Goal: Information Seeking & Learning: Find specific fact

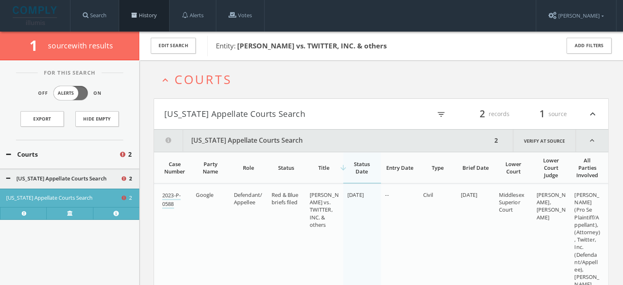
click at [141, 17] on link "History" at bounding box center [144, 15] width 50 height 31
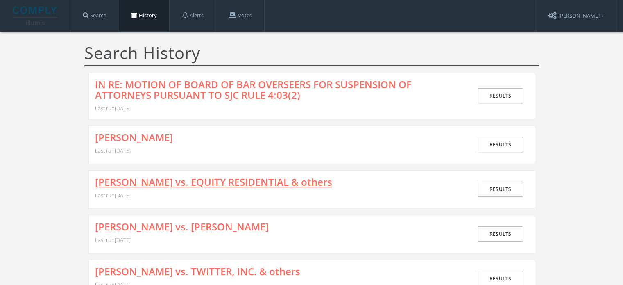
click at [197, 184] on link "[PERSON_NAME] vs. EQUITY RESIDENTIAL & others" at bounding box center [213, 182] width 237 height 11
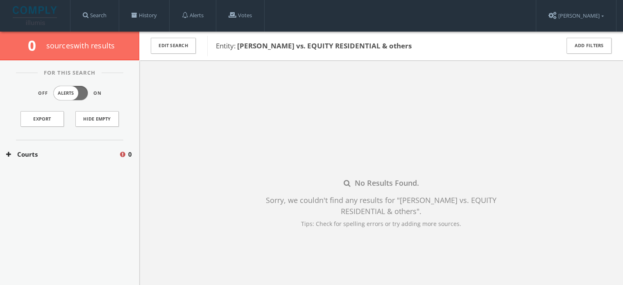
click at [42, 157] on button "Courts" at bounding box center [62, 154] width 113 height 9
click at [36, 177] on button "[US_STATE] Appellate Courts Search" at bounding box center [63, 179] width 114 height 8
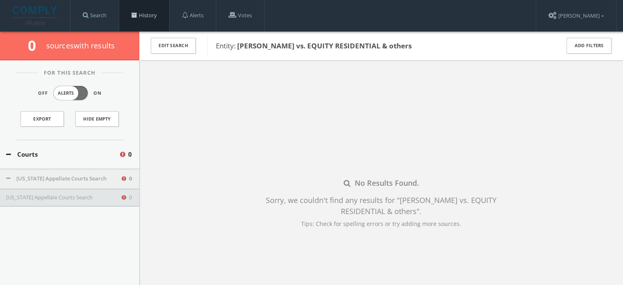
click at [137, 15] on span at bounding box center [135, 15] width 6 height 6
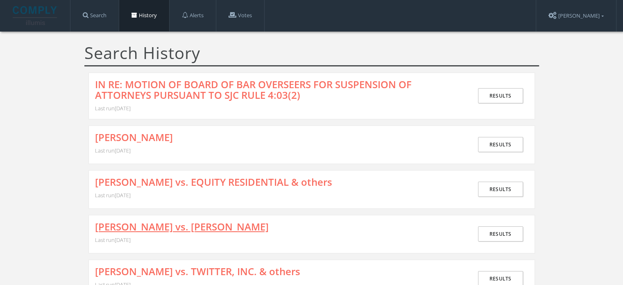
click at [213, 221] on link "[PERSON_NAME] vs. [PERSON_NAME]" at bounding box center [182, 226] width 174 height 11
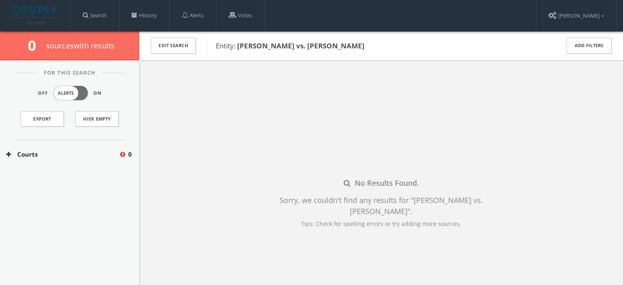
click at [71, 153] on button "Courts" at bounding box center [62, 154] width 113 height 9
click at [55, 175] on button "[US_STATE] Appellate Courts Search" at bounding box center [63, 179] width 114 height 8
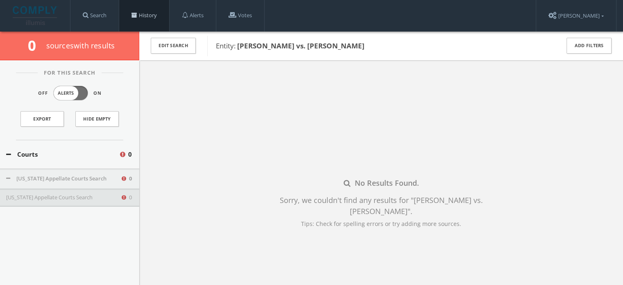
click at [144, 18] on link "History" at bounding box center [144, 15] width 50 height 31
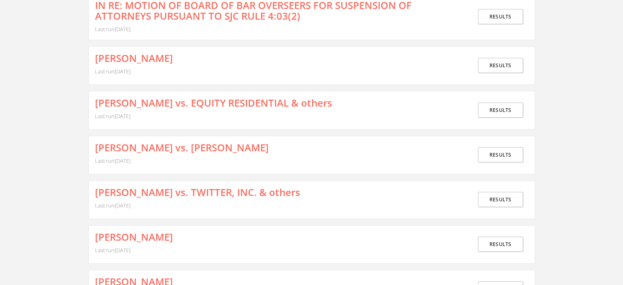
scroll to position [82, 0]
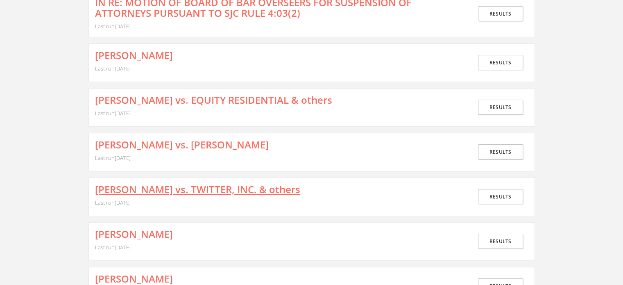
click at [215, 184] on link "[PERSON_NAME] vs. TWITTER, INC. & others" at bounding box center [197, 189] width 205 height 11
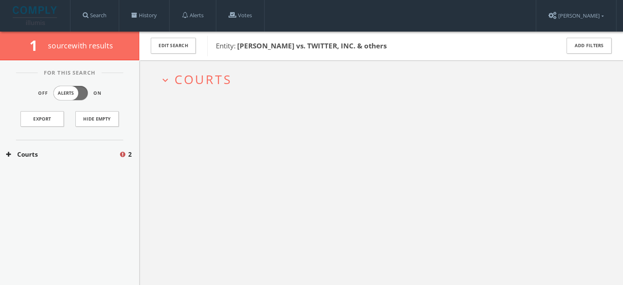
click at [59, 152] on button "Courts" at bounding box center [62, 154] width 113 height 9
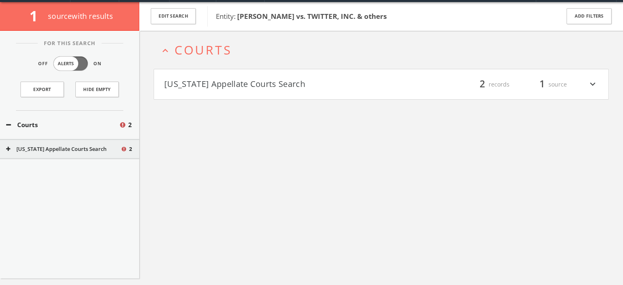
click at [207, 90] on button "[US_STATE] Appellate Courts Search" at bounding box center [272, 84] width 217 height 14
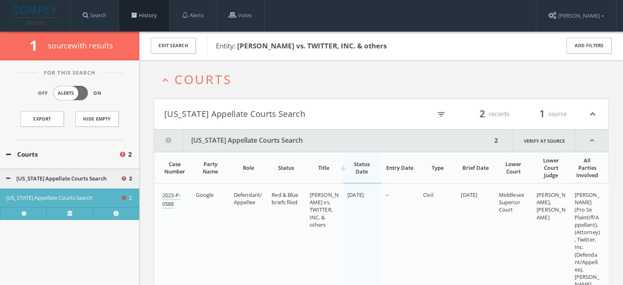
click at [133, 22] on link "History" at bounding box center [144, 15] width 50 height 31
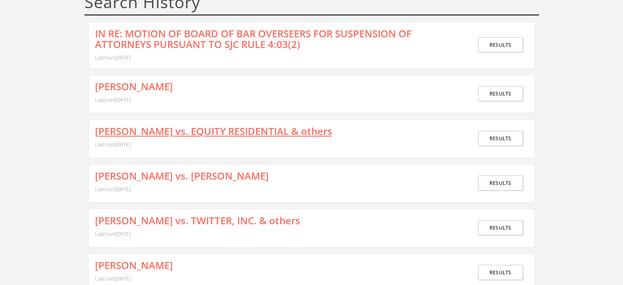
scroll to position [123, 0]
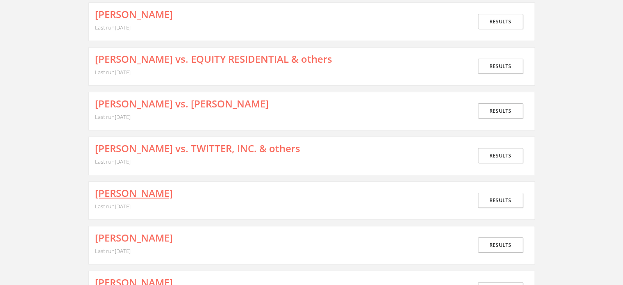
click at [162, 191] on link "[PERSON_NAME]" at bounding box center [134, 193] width 78 height 11
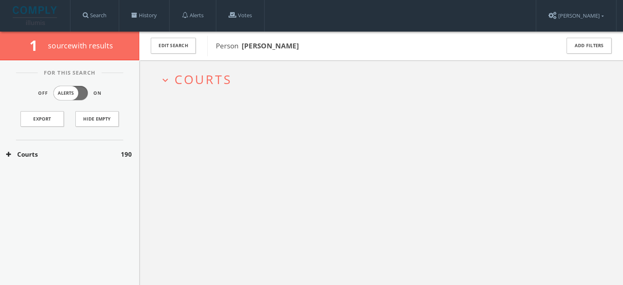
click at [69, 155] on button "Courts" at bounding box center [63, 154] width 115 height 9
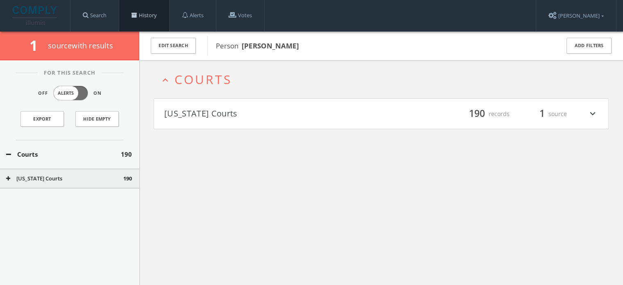
click at [140, 22] on link "History" at bounding box center [144, 15] width 50 height 31
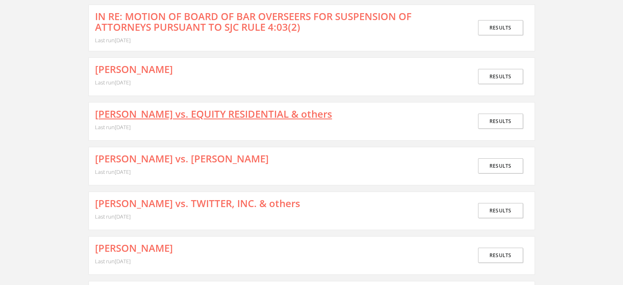
scroll to position [164, 0]
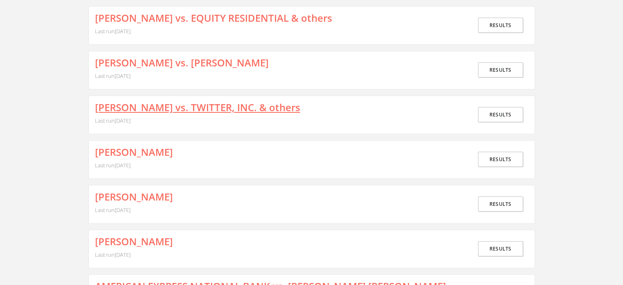
click at [170, 109] on link "[PERSON_NAME] vs. TWITTER, INC. & others" at bounding box center [197, 107] width 205 height 11
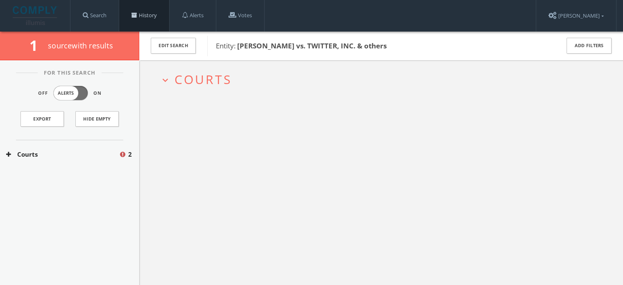
click at [148, 23] on link "History" at bounding box center [144, 15] width 50 height 31
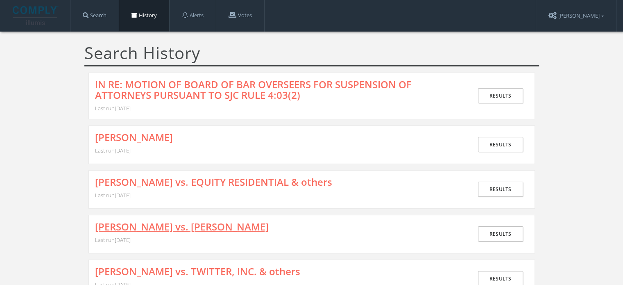
click at [184, 225] on link "[PERSON_NAME] vs. [PERSON_NAME]" at bounding box center [182, 226] width 174 height 11
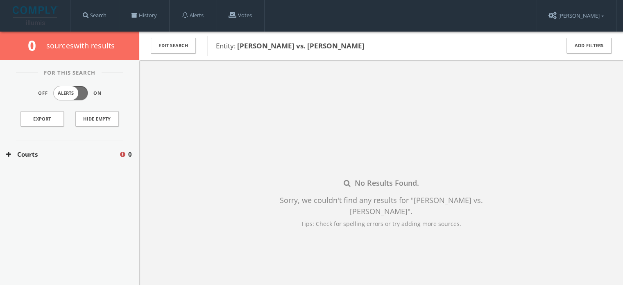
click at [61, 150] on button "Courts" at bounding box center [62, 154] width 113 height 9
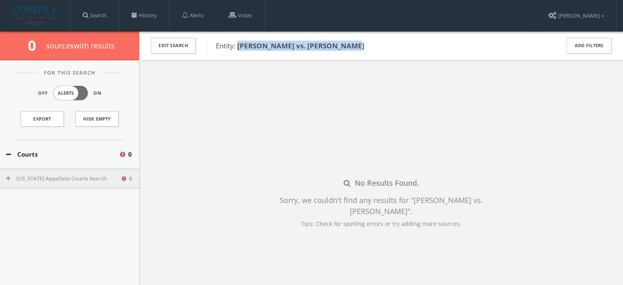
drag, startPoint x: 361, startPoint y: 46, endPoint x: 239, endPoint y: 43, distance: 122.6
click at [239, 43] on span "Entity: [PERSON_NAME] vs. [PERSON_NAME]" at bounding box center [382, 46] width 333 height 11
click at [223, 136] on div "No Results Found. Sorry, we couldn't find any results for " [PERSON_NAME] vs. […" at bounding box center [381, 202] width 484 height 285
click at [84, 178] on button "[US_STATE] Appellate Courts Search" at bounding box center [63, 179] width 114 height 8
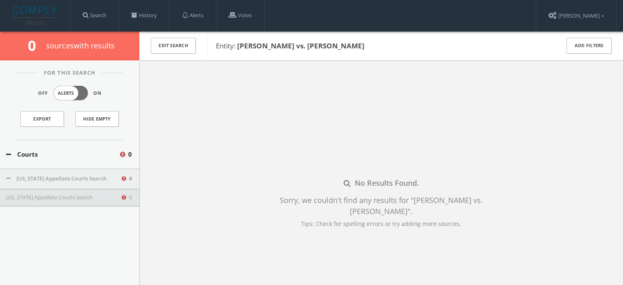
click at [100, 199] on button "[US_STATE] Appellate Courts Search" at bounding box center [63, 197] width 114 height 8
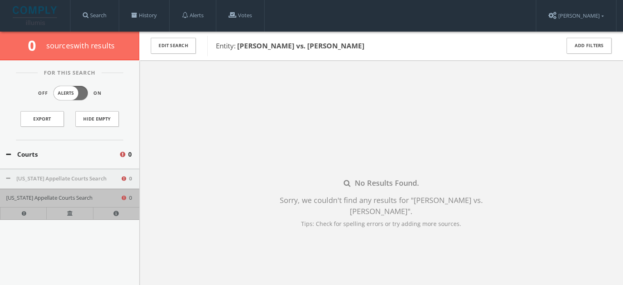
click at [243, 214] on div "No Results Found. Sorry, we couldn't find any results for " [PERSON_NAME] vs. […" at bounding box center [381, 202] width 484 height 285
drag, startPoint x: 363, startPoint y: 45, endPoint x: 238, endPoint y: 45, distance: 125.0
click at [238, 45] on span "Entity: [PERSON_NAME] vs. [PERSON_NAME]" at bounding box center [382, 46] width 333 height 11
copy b "[PERSON_NAME] vs. [PERSON_NAME]"
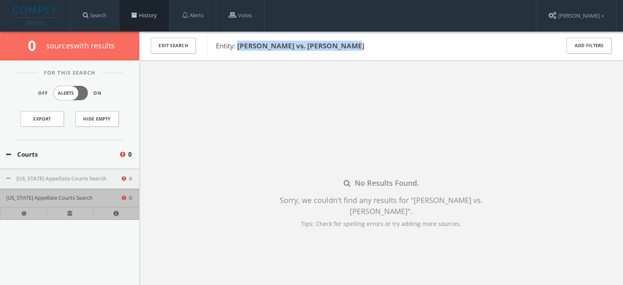
click at [140, 15] on link "History" at bounding box center [144, 15] width 50 height 31
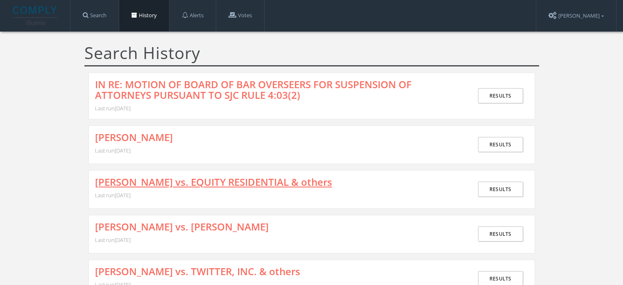
click at [219, 184] on link "[PERSON_NAME] vs. EQUITY RESIDENTIAL & others" at bounding box center [213, 182] width 237 height 11
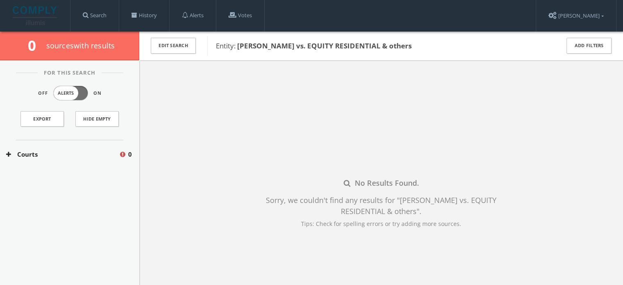
click at [76, 154] on button "Courts" at bounding box center [62, 154] width 113 height 9
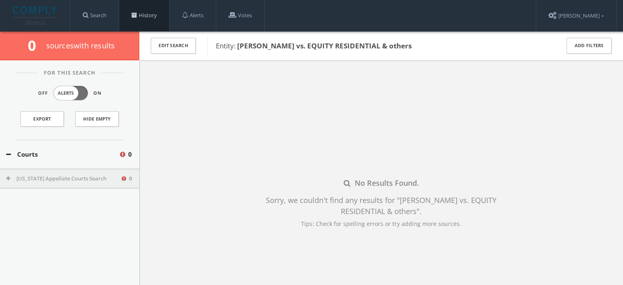
click at [131, 11] on link "History" at bounding box center [144, 15] width 50 height 31
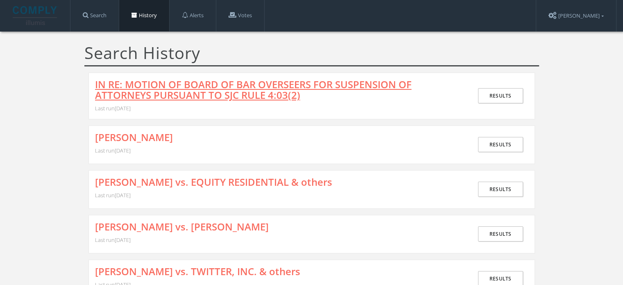
click at [236, 95] on link "IN RE: MOTION OF BOARD OF BAR OVERSEERS FOR SUSPENSION OF ATTORNEYS PURSUANT TO…" at bounding box center [278, 90] width 366 height 22
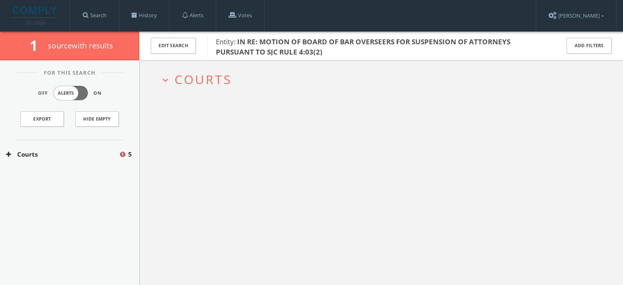
click at [200, 82] on span "Courts" at bounding box center [203, 79] width 57 height 17
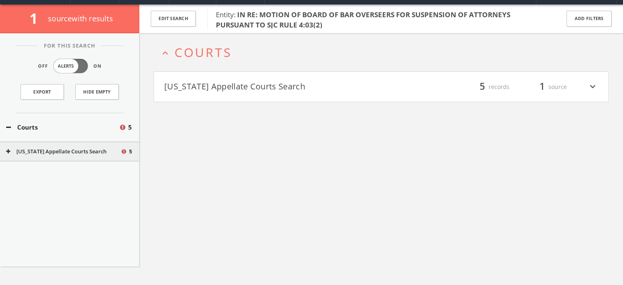
click at [203, 89] on button "[US_STATE] Appellate Courts Search" at bounding box center [272, 87] width 217 height 14
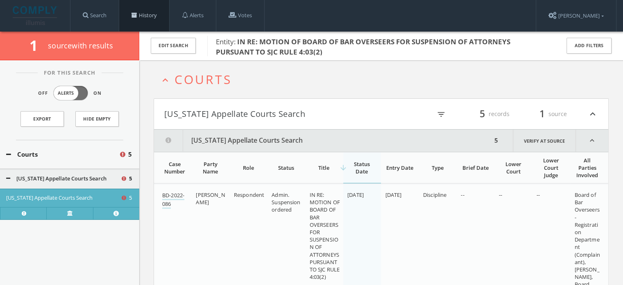
click at [130, 11] on link "History" at bounding box center [144, 15] width 50 height 31
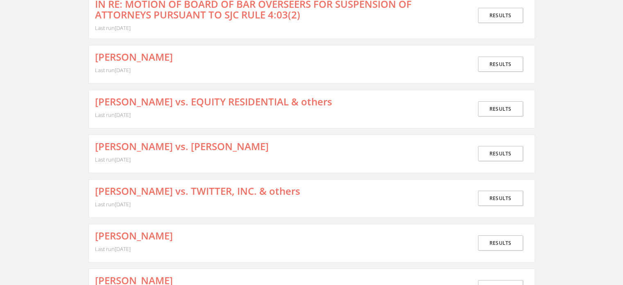
scroll to position [82, 0]
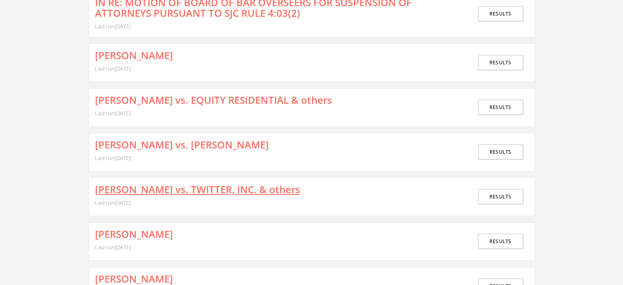
click at [237, 184] on link "[PERSON_NAME] vs. TWITTER, INC. & others" at bounding box center [197, 189] width 205 height 11
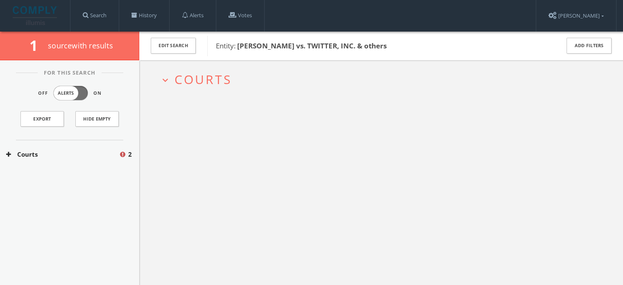
click at [75, 146] on div "Courts 2" at bounding box center [69, 154] width 139 height 28
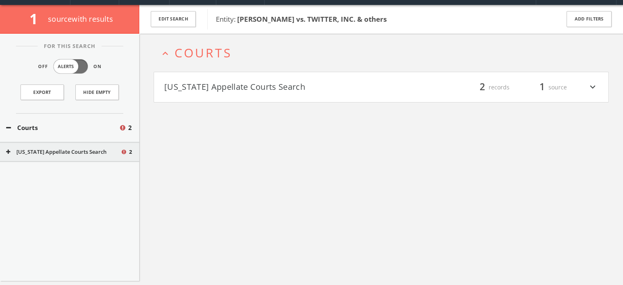
click at [84, 163] on div "For This Search Off Alerts On Export Hide Empty Courts 2 [US_STATE] Appellate C…" at bounding box center [69, 157] width 139 height 247
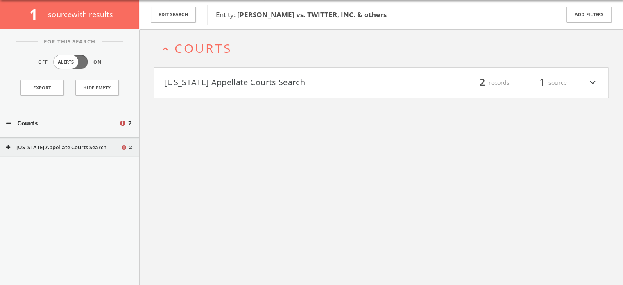
click at [95, 150] on button "[US_STATE] Appellate Courts Search" at bounding box center [63, 147] width 114 height 8
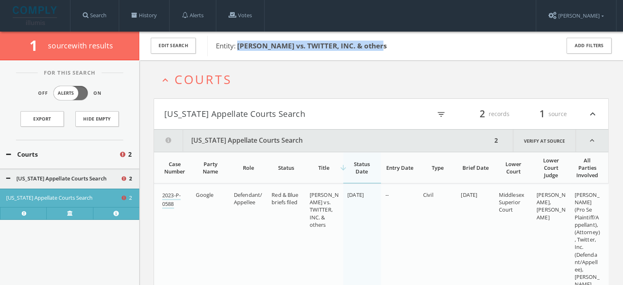
drag, startPoint x: 394, startPoint y: 46, endPoint x: 237, endPoint y: 46, distance: 157.3
click at [237, 46] on span "Entity: [PERSON_NAME] vs. TWITTER, INC. & others" at bounding box center [382, 46] width 333 height 11
click at [129, 16] on link "History" at bounding box center [144, 15] width 50 height 31
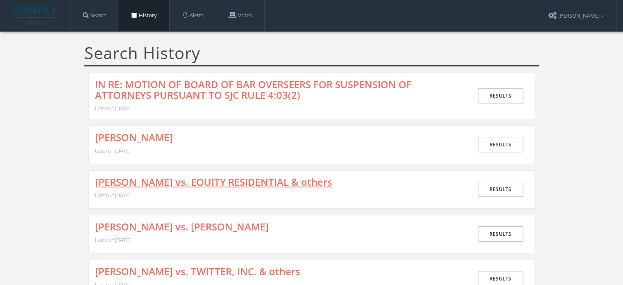
click at [217, 178] on link "[PERSON_NAME] vs. EQUITY RESIDENTIAL & others" at bounding box center [213, 182] width 237 height 11
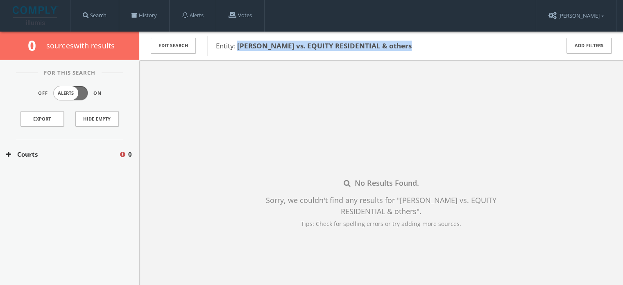
drag, startPoint x: 417, startPoint y: 43, endPoint x: 239, endPoint y: 45, distance: 177.8
click at [239, 45] on span "Entity: [PERSON_NAME] vs. EQUITY RESIDENTIAL & others" at bounding box center [382, 46] width 333 height 11
copy b "[PERSON_NAME] vs. EQUITY RESIDENTIAL & others"
click at [152, 18] on link "History" at bounding box center [144, 15] width 50 height 31
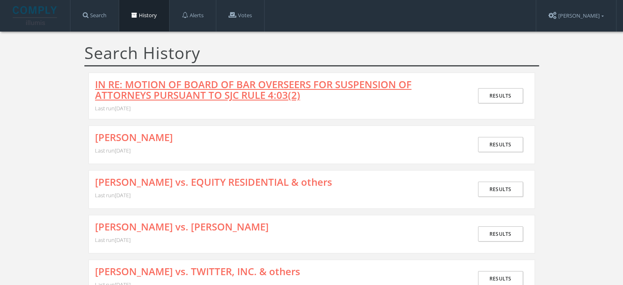
click at [254, 94] on link "IN RE: MOTION OF BOARD OF BAR OVERSEERS FOR SUSPENSION OF ATTORNEYS PURSUANT TO…" at bounding box center [278, 90] width 366 height 22
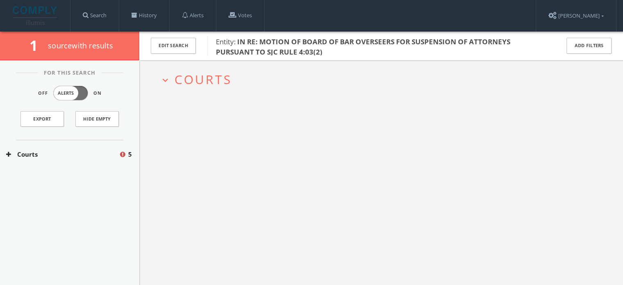
click at [85, 158] on button "Courts" at bounding box center [62, 154] width 113 height 9
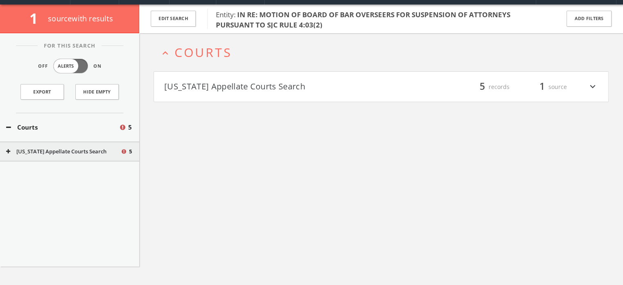
click at [252, 97] on h4 "[US_STATE] Appellate Courts Search filter_list 5 records 1 source expand_more" at bounding box center [381, 87] width 454 height 30
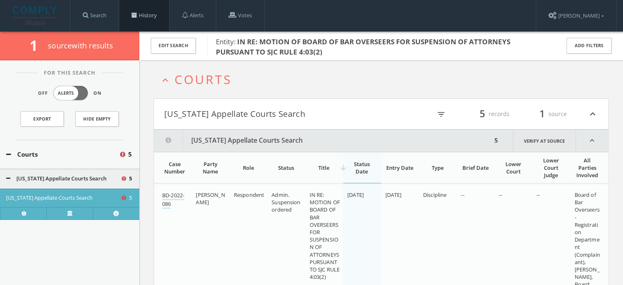
click at [138, 18] on link "History" at bounding box center [144, 15] width 50 height 31
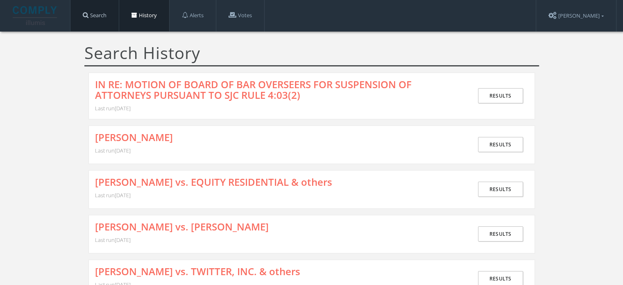
click at [103, 21] on link "Search" at bounding box center [94, 15] width 48 height 31
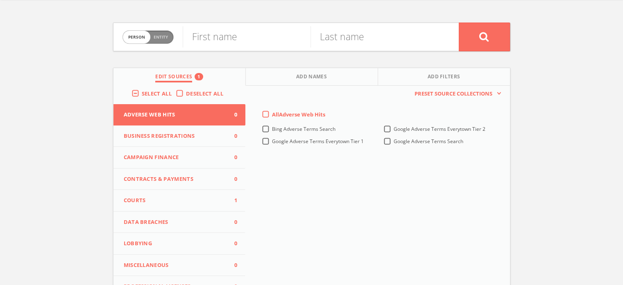
scroll to position [82, 0]
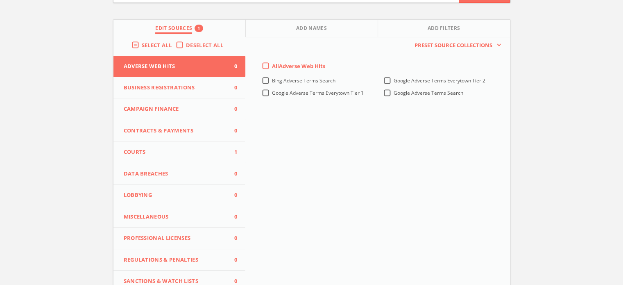
click at [163, 150] on span "Courts" at bounding box center [175, 152] width 102 height 8
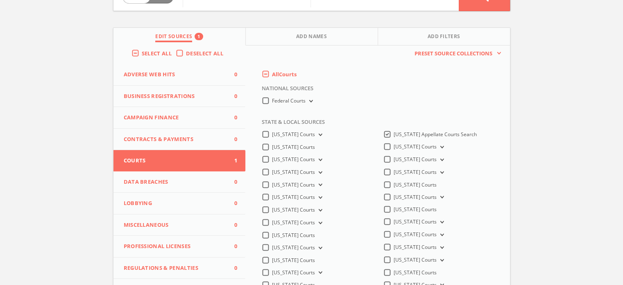
scroll to position [0, 0]
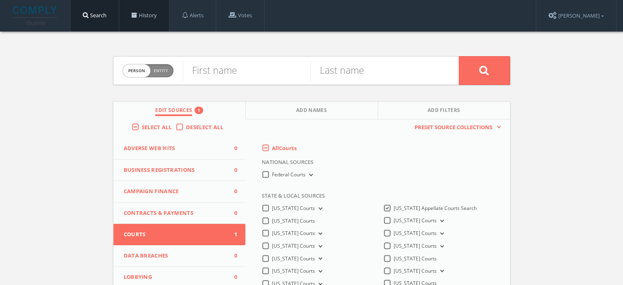
click at [148, 22] on link "History" at bounding box center [144, 15] width 50 height 31
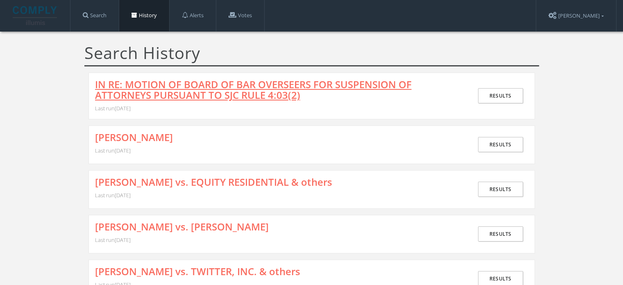
click at [152, 89] on link "IN RE: MOTION OF BOARD OF BAR OVERSEERS FOR SUSPENSION OF ATTORNEYS PURSUANT TO…" at bounding box center [278, 90] width 366 height 22
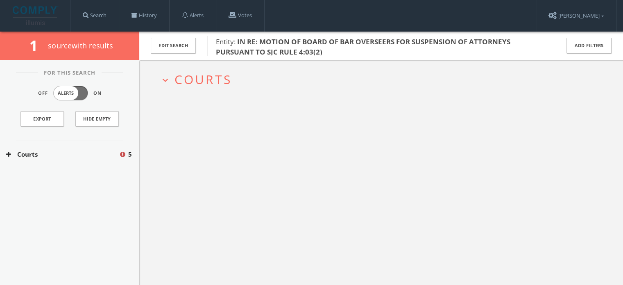
click at [86, 153] on button "Courts" at bounding box center [62, 154] width 113 height 9
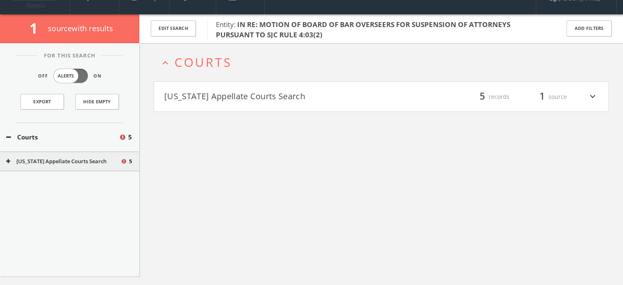
click at [76, 164] on div "[US_STATE] Appellate Courts Search 5" at bounding box center [69, 161] width 139 height 20
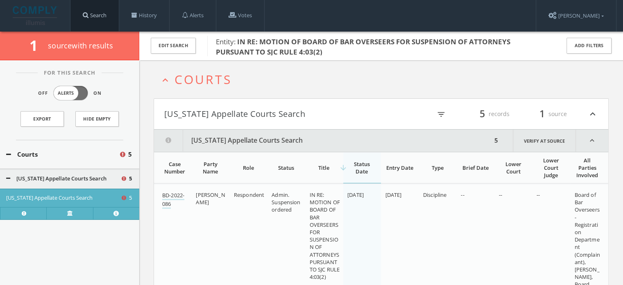
click at [107, 12] on link "Search" at bounding box center [94, 15] width 48 height 31
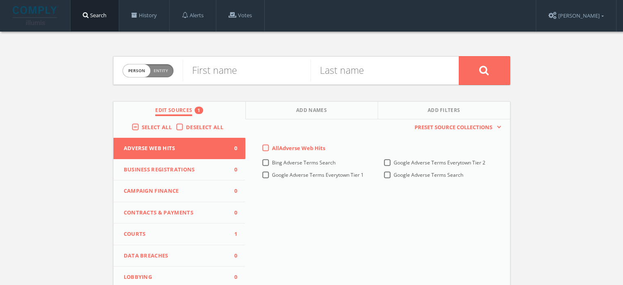
click at [168, 70] on span "Person Entity" at bounding box center [148, 70] width 50 height 13
checkbox input "true"
click at [207, 71] on input "text" at bounding box center [321, 70] width 276 height 21
paste input "[PERSON_NAME] vs. SOUTH SHORE HOSPITAL, INC & others"
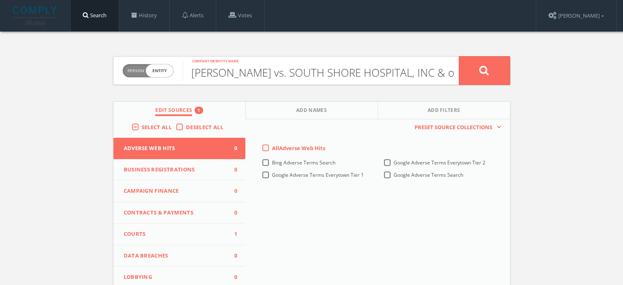
scroll to position [0, 36]
type input "[PERSON_NAME] vs. SOUTH SHORE HOSPITAL, INC & others"
click at [208, 233] on span "Courts" at bounding box center [175, 234] width 102 height 8
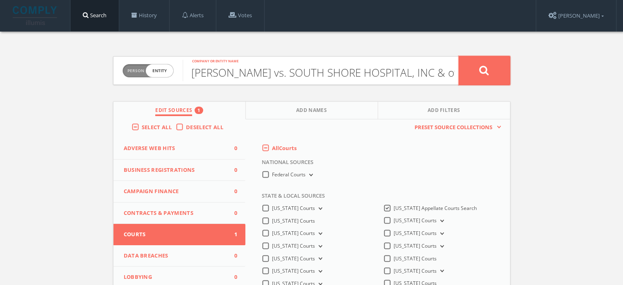
click at [478, 74] on button at bounding box center [484, 70] width 51 height 29
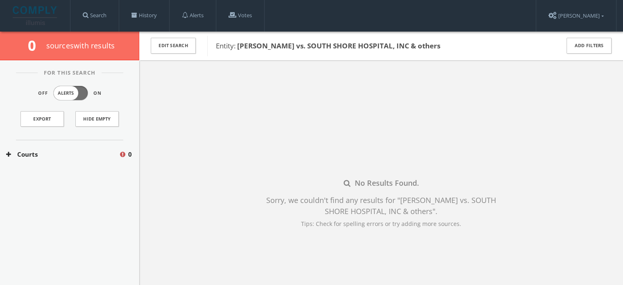
click at [92, 151] on button "Courts" at bounding box center [62, 154] width 113 height 9
click at [70, 175] on button "[US_STATE] Appellate Courts Search" at bounding box center [63, 179] width 114 height 8
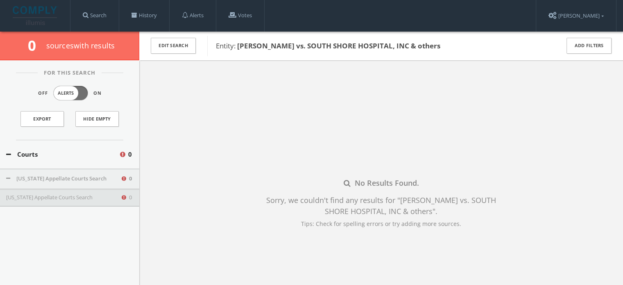
click at [101, 197] on button "[US_STATE] Appellate Courts Search" at bounding box center [63, 197] width 114 height 8
